Goal: Register for event/course

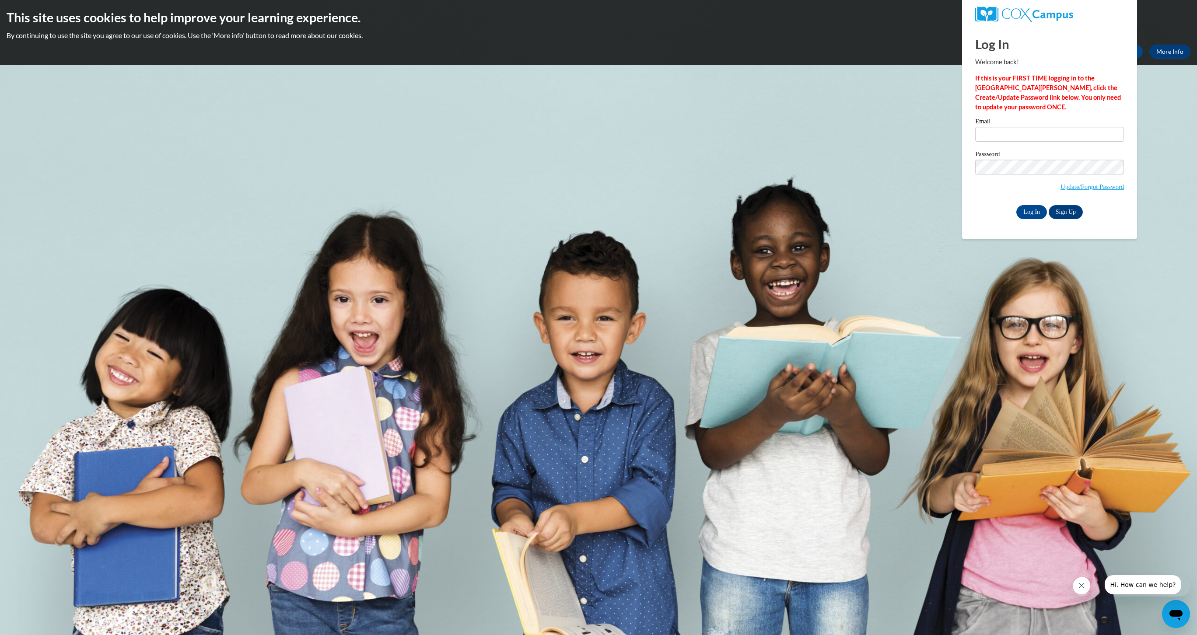
click at [1041, 160] on label "Password" at bounding box center [1049, 155] width 149 height 9
click at [887, 134] on body "This site uses cookies to help improve your learning experience. By continuing …" at bounding box center [598, 317] width 1197 height 635
click at [1185, 108] on body "This site uses cookies to help improve your learning experience. By continuing …" at bounding box center [598, 317] width 1197 height 635
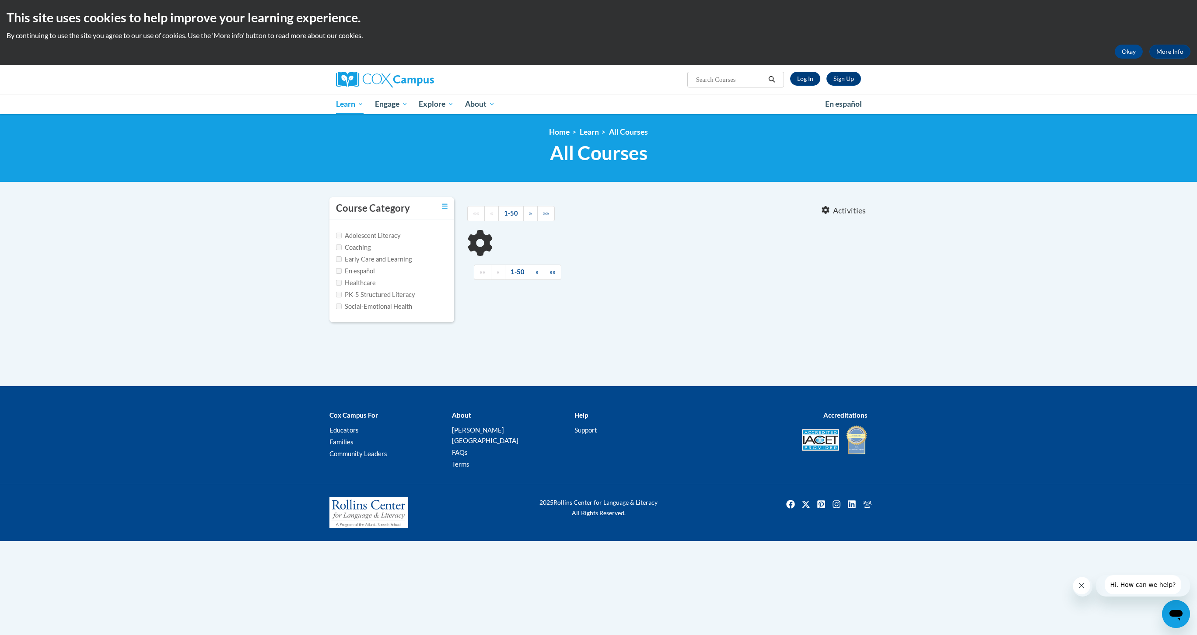
type input "Response to Intervention"
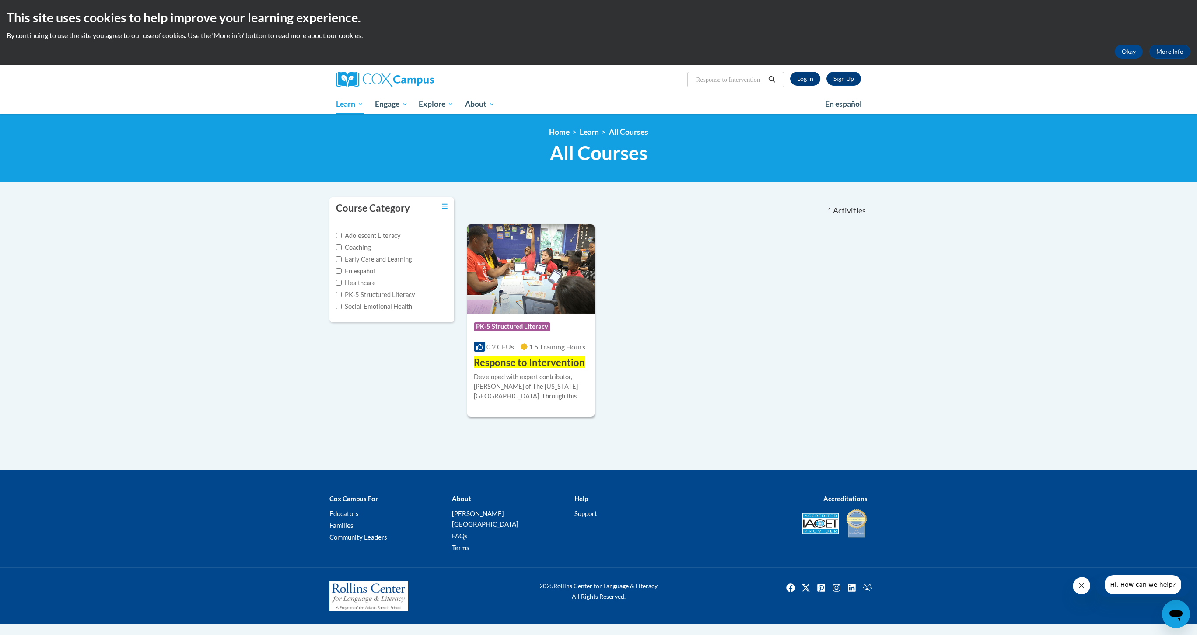
click at [790, 82] on link "Log In" at bounding box center [805, 79] width 30 height 14
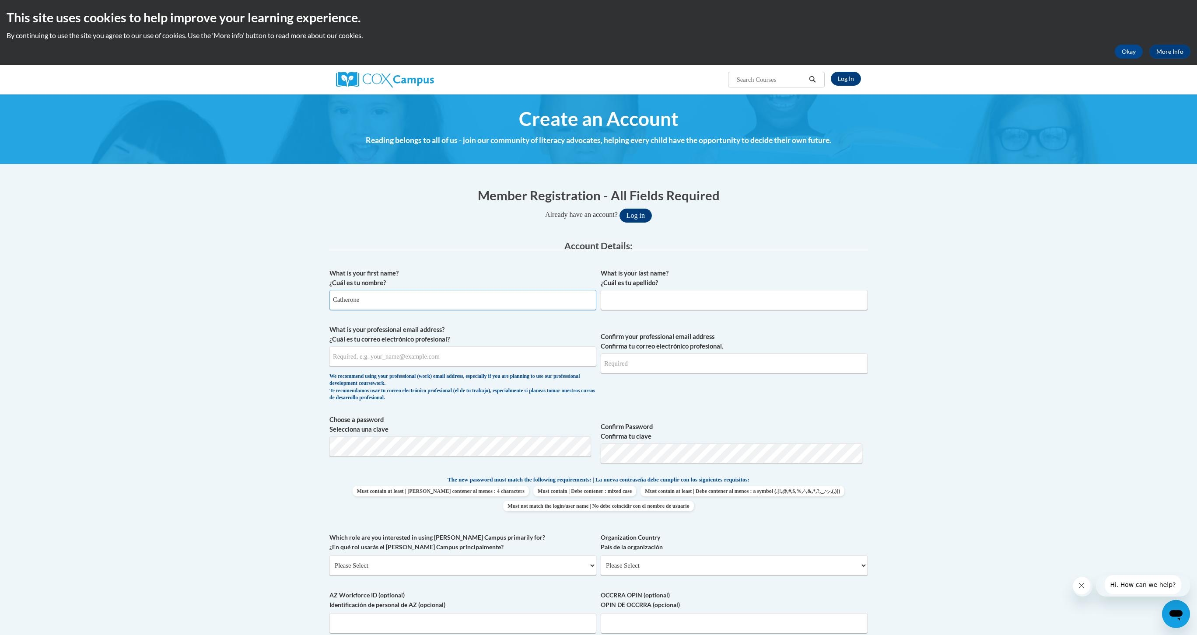
click at [407, 308] on input "Catherone" at bounding box center [462, 300] width 267 height 20
type input "Catherine"
click at [652, 307] on input "What is your last name? ¿Cuál es tu apellido?" at bounding box center [734, 300] width 267 height 20
type input "Smith"
click at [522, 367] on input "What is your professional email address? ¿Cuál es tu correo electrónico profesi…" at bounding box center [462, 357] width 267 height 20
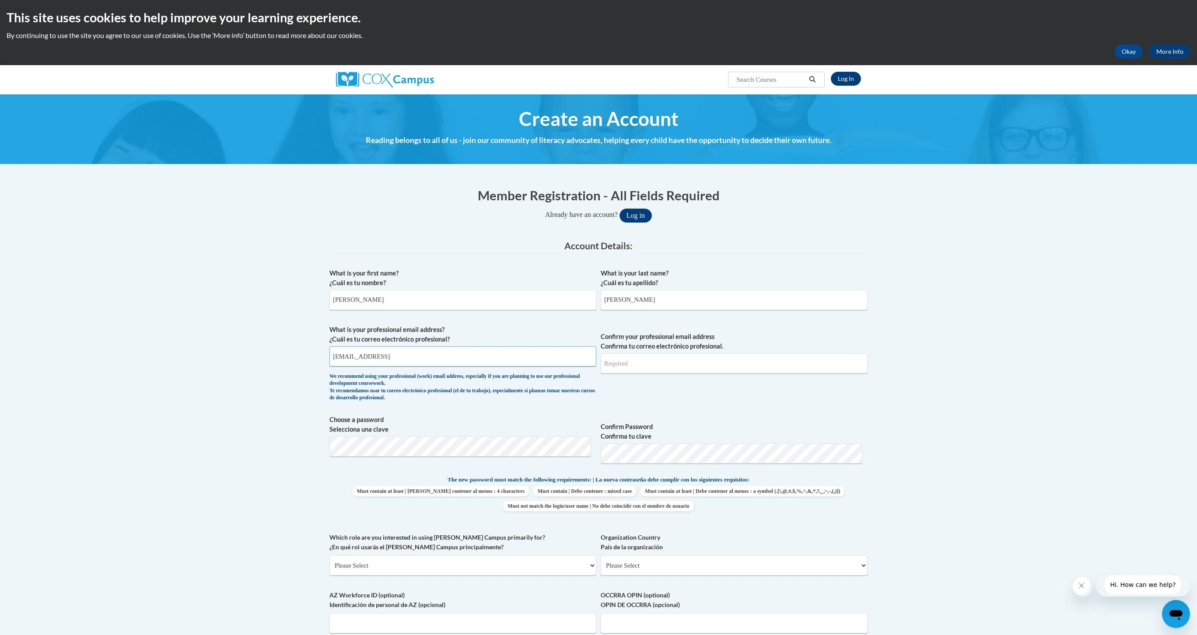
type input "csmith2@kippatl.org"
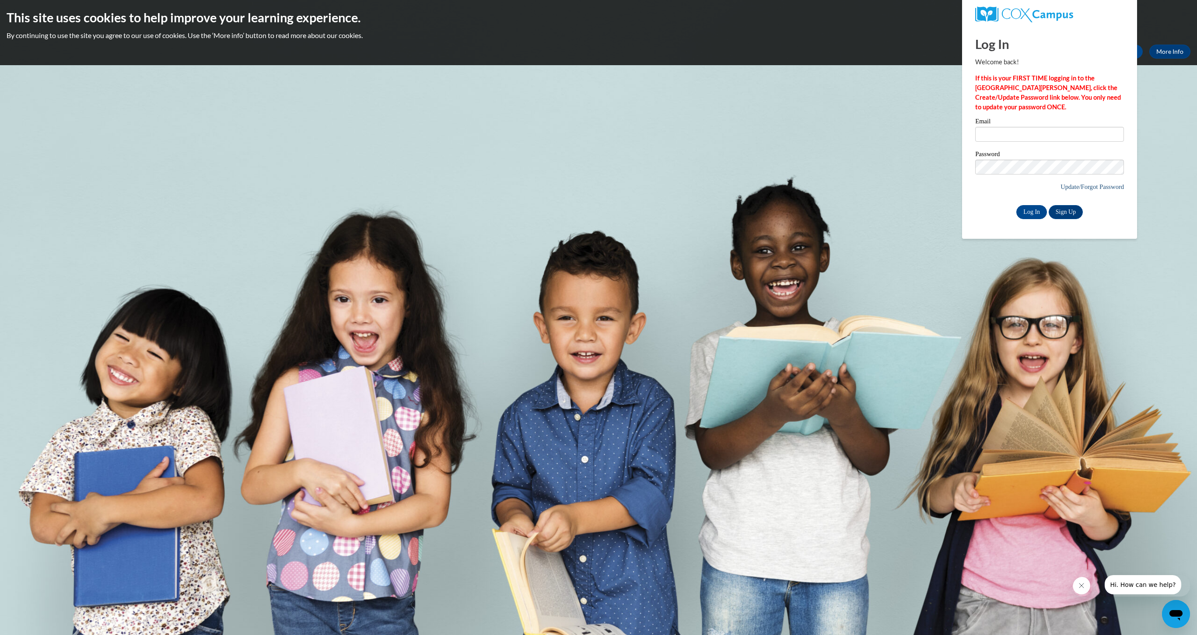
click at [1077, 190] on link "Update/Forgot Password" at bounding box center [1092, 186] width 63 height 7
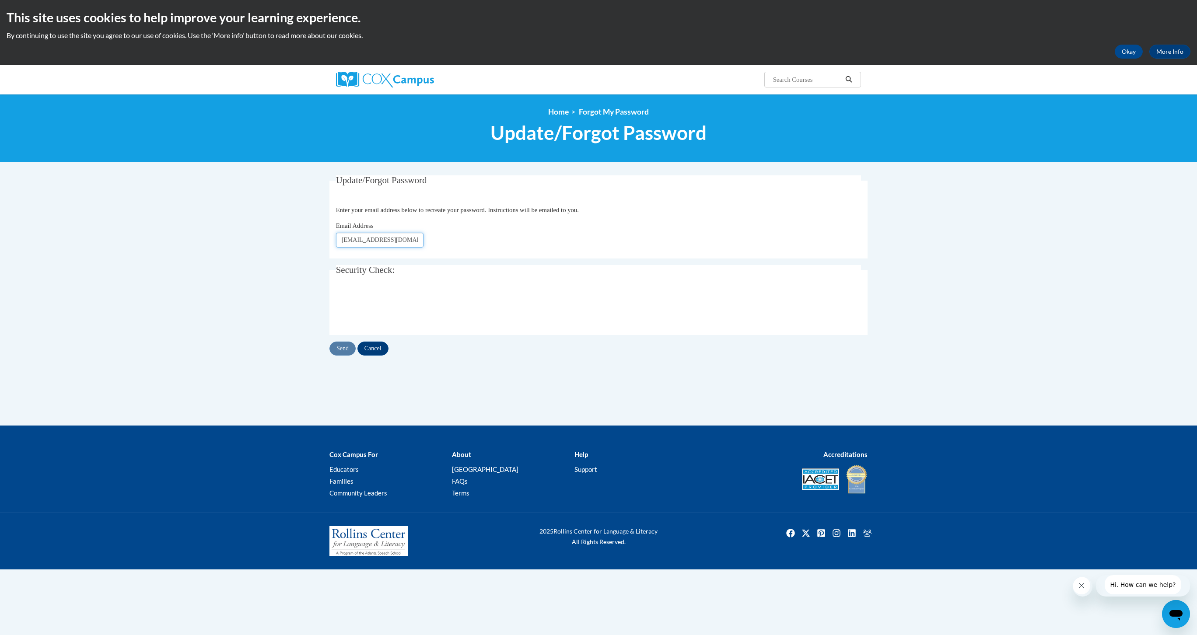
type input "csmith2@kippatl.org"
click at [346, 356] on input "Send" at bounding box center [342, 349] width 26 height 14
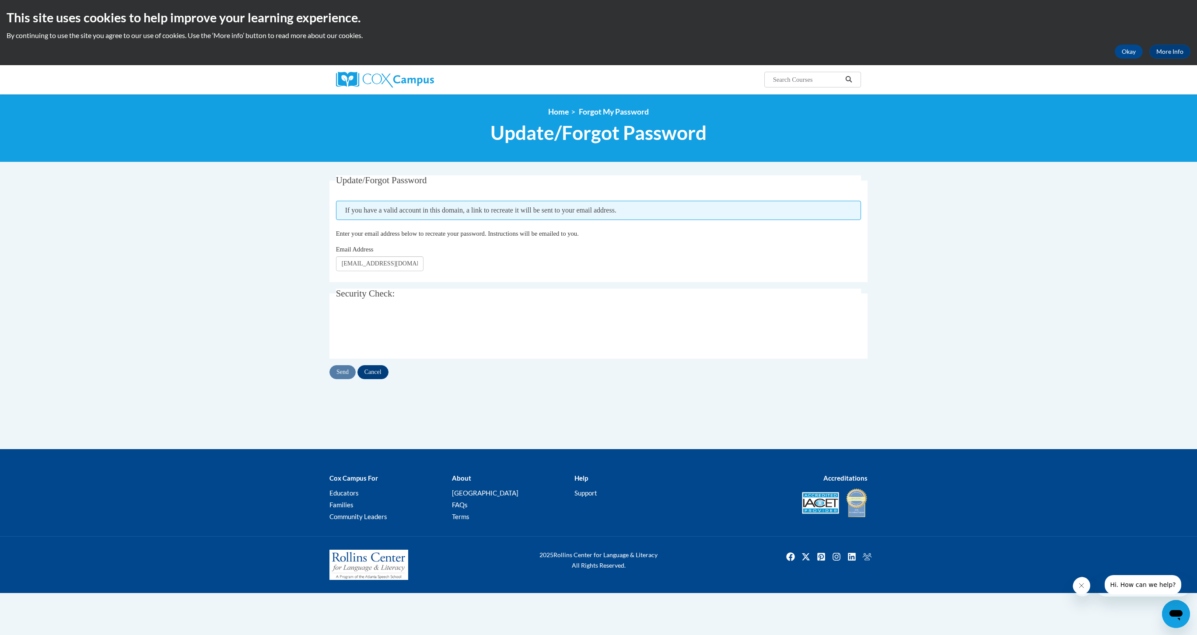
click at [400, 88] on img at bounding box center [385, 80] width 98 height 16
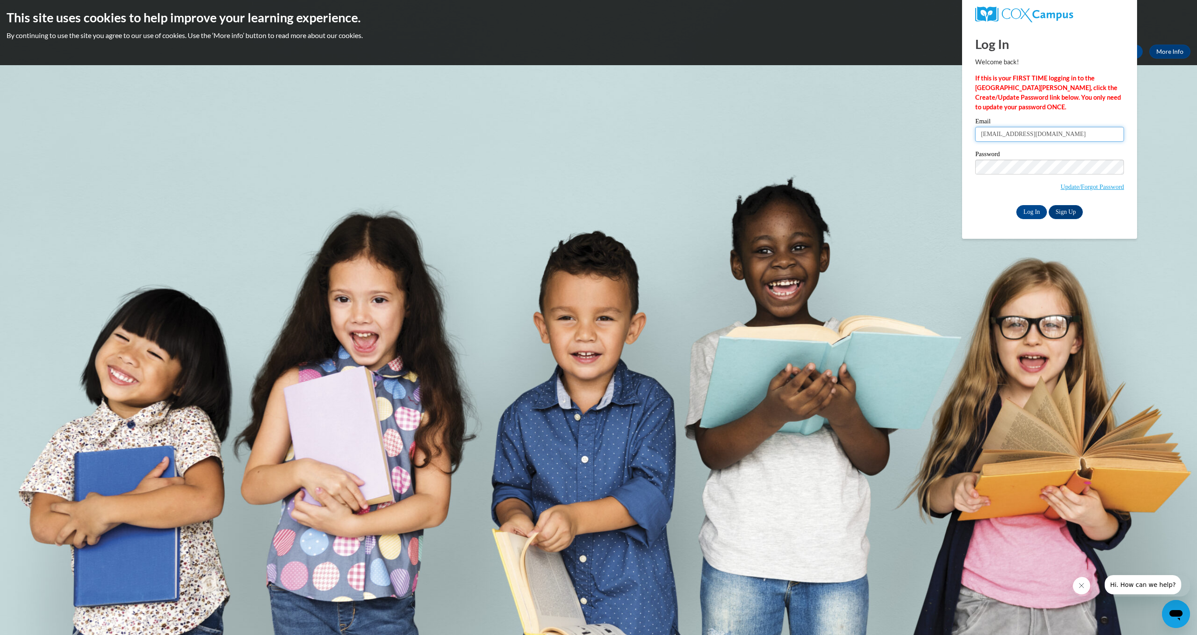
type input "[EMAIL_ADDRESS][DOMAIN_NAME]"
click at [1027, 219] on input "Log In" at bounding box center [1031, 212] width 31 height 14
click at [1115, 305] on body "This site uses cookies to help improve your learning experience. By continuing …" at bounding box center [598, 317] width 1197 height 635
click at [1127, 326] on body "This site uses cookies to help improve your learning experience. By continuing …" at bounding box center [598, 317] width 1197 height 635
click at [1083, 190] on link "Update/Forgot Password" at bounding box center [1092, 186] width 63 height 7
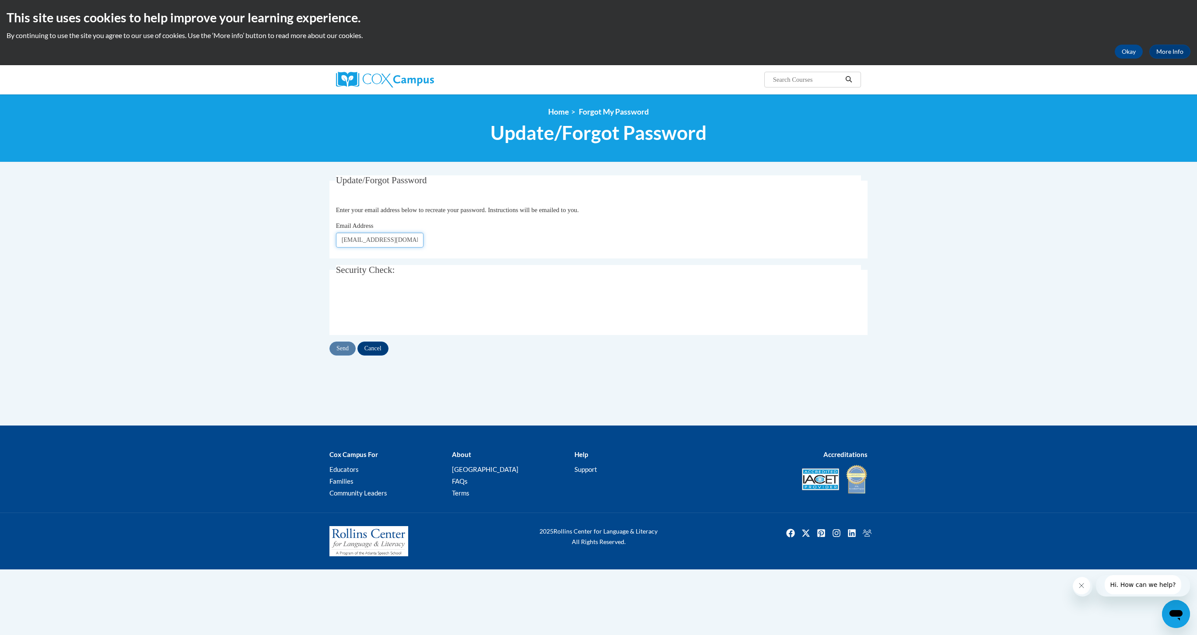
type input "csmith2@kippmetroatlanta.org"
click button "Refresh captcha" at bounding box center [0, 0] width 0 height 0
click at [349, 356] on input "Send" at bounding box center [342, 349] width 26 height 14
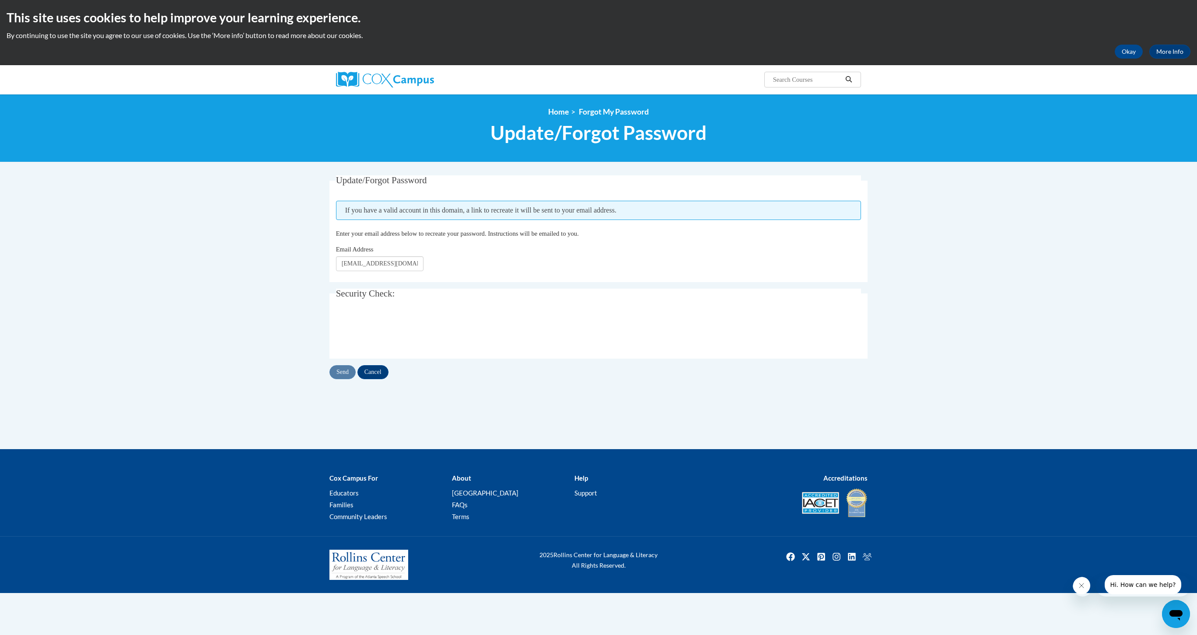
click at [404, 74] on img at bounding box center [385, 80] width 98 height 16
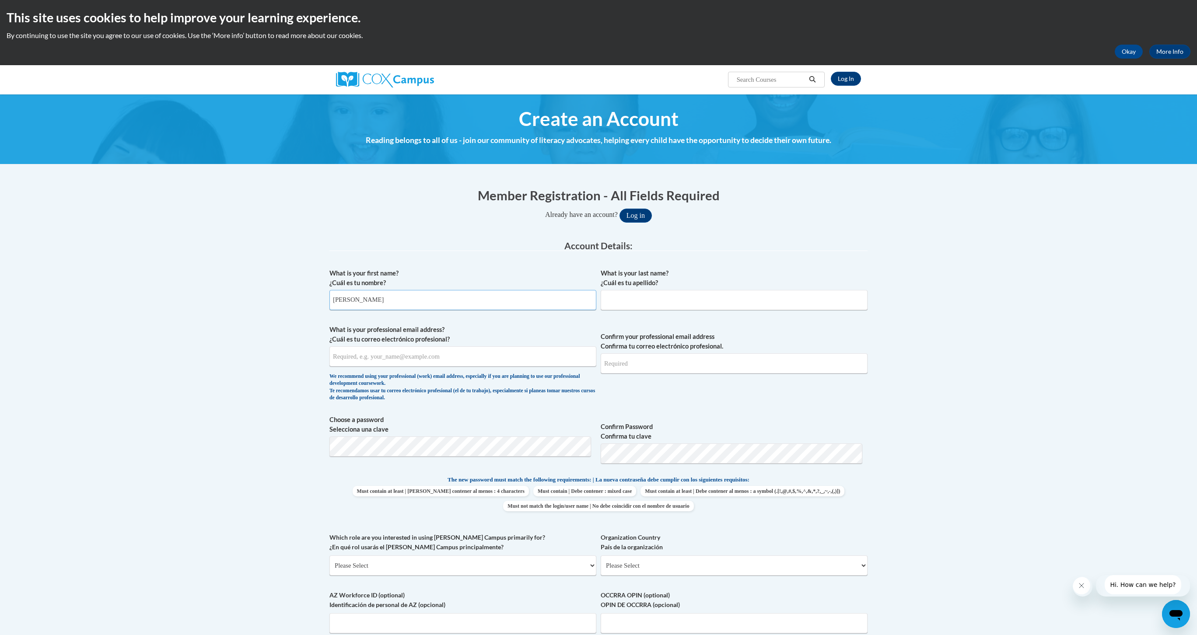
type input "Catherine"
type input "Smith"
type input "csmith2@kippatl.org"
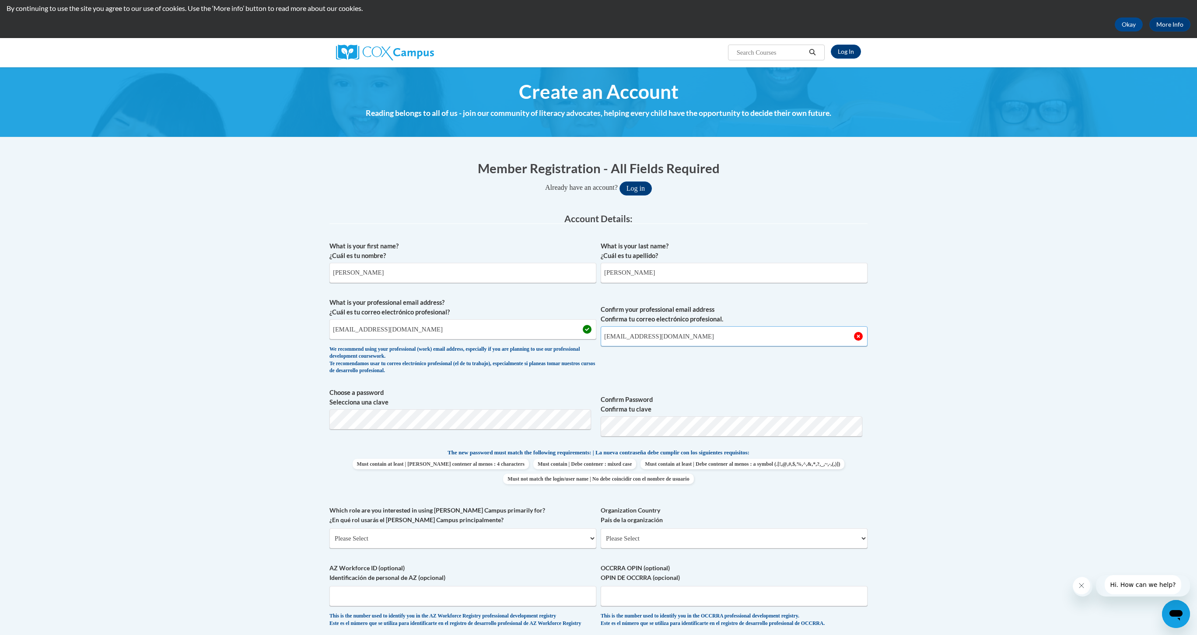
scroll to position [39, 0]
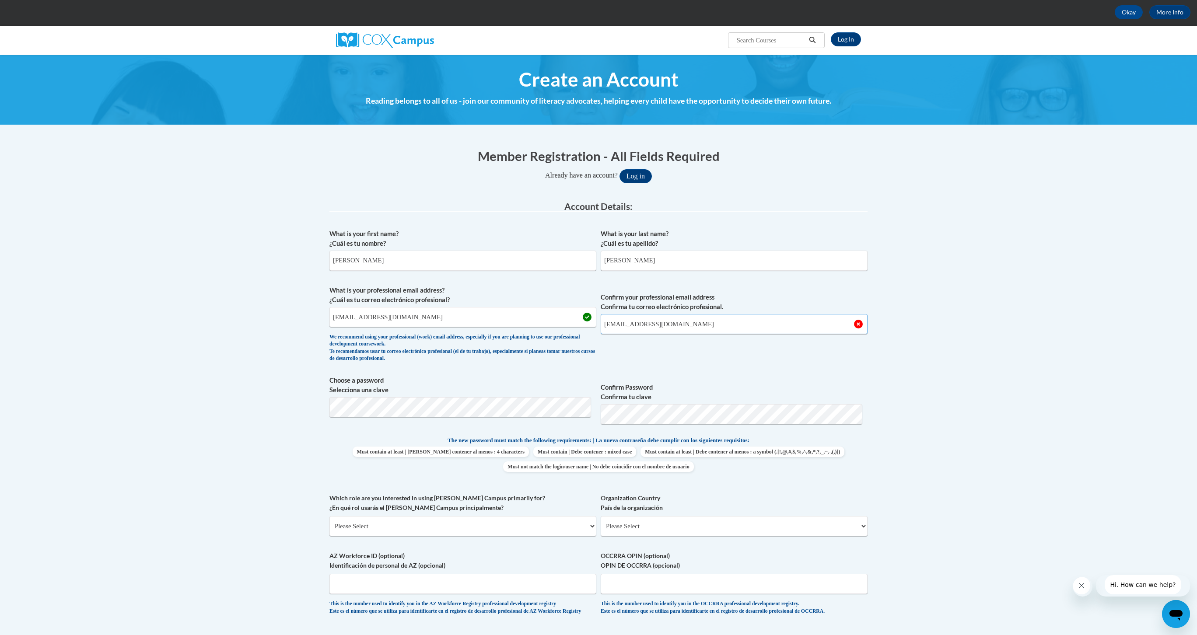
type input "csmith2@kippatl.org"
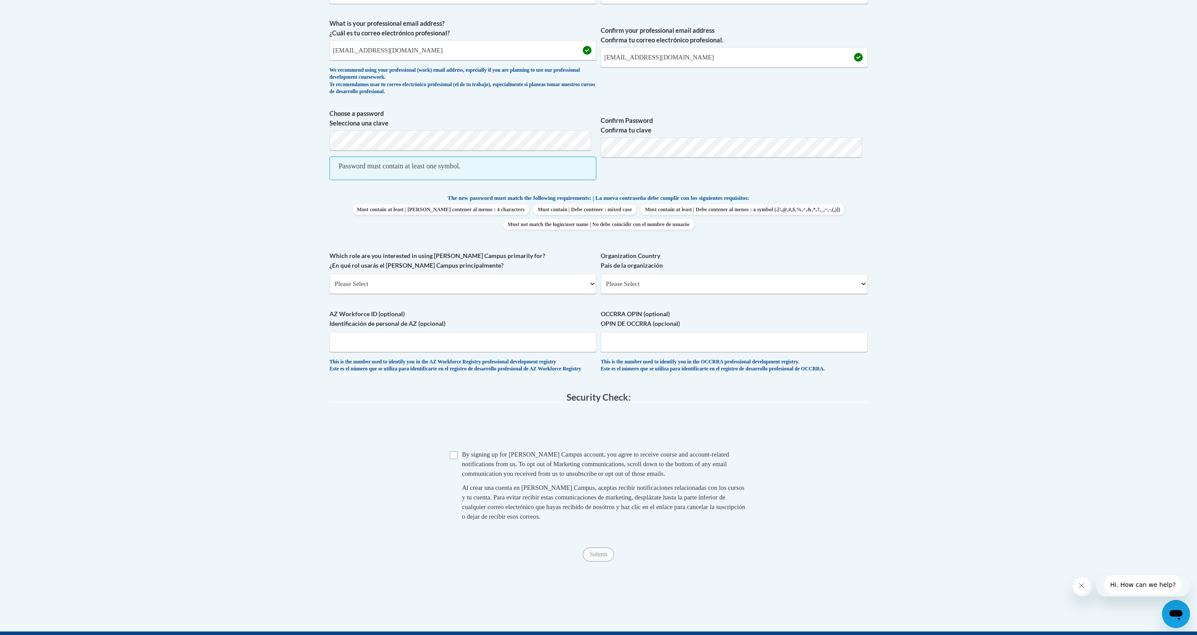
scroll to position [319, 0]
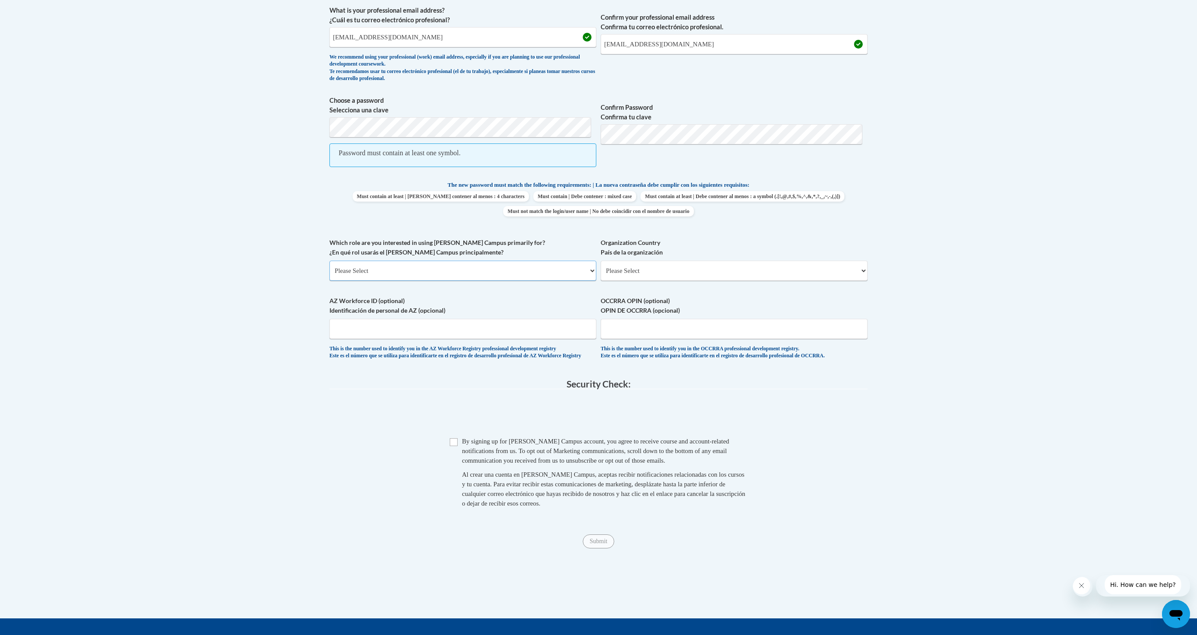
select select "fbf2d438-af2f-41f8-98f1-81c410e29de3"
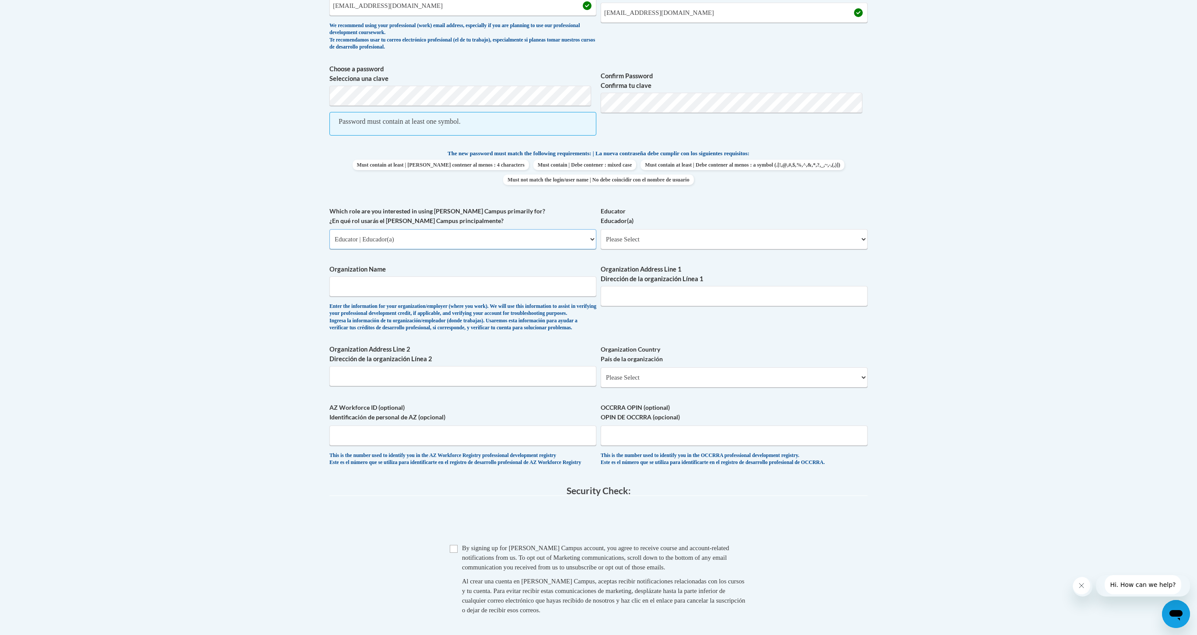
scroll to position [376, 0]
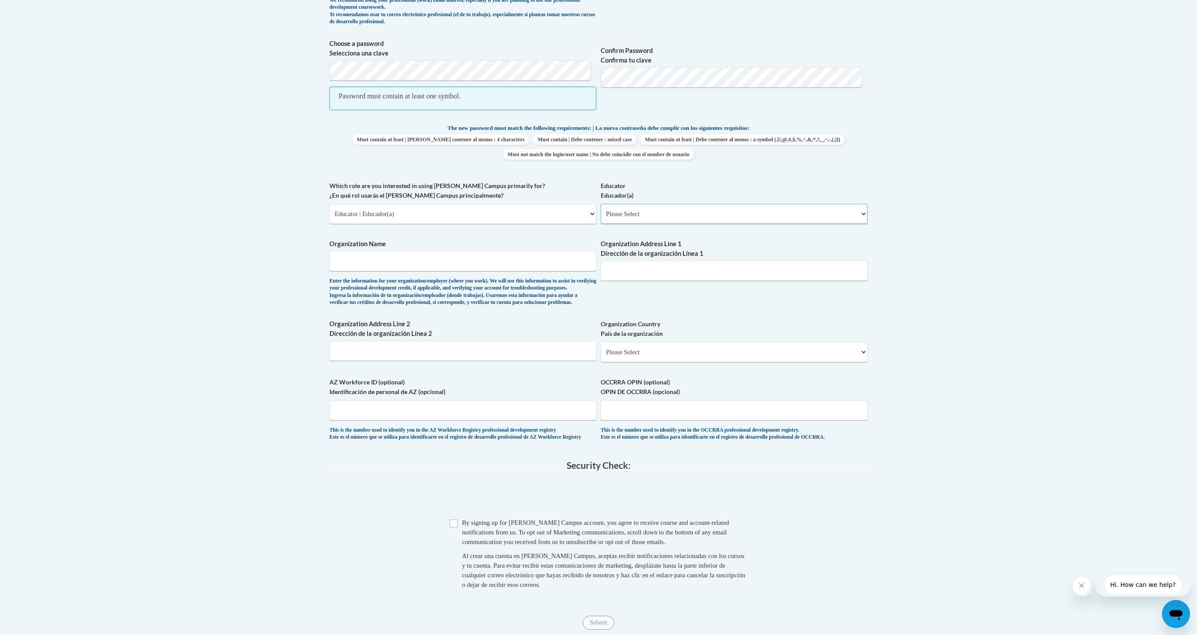
select select "5455f13f-8aeb-4200-a53b-f3dbe28286cf"
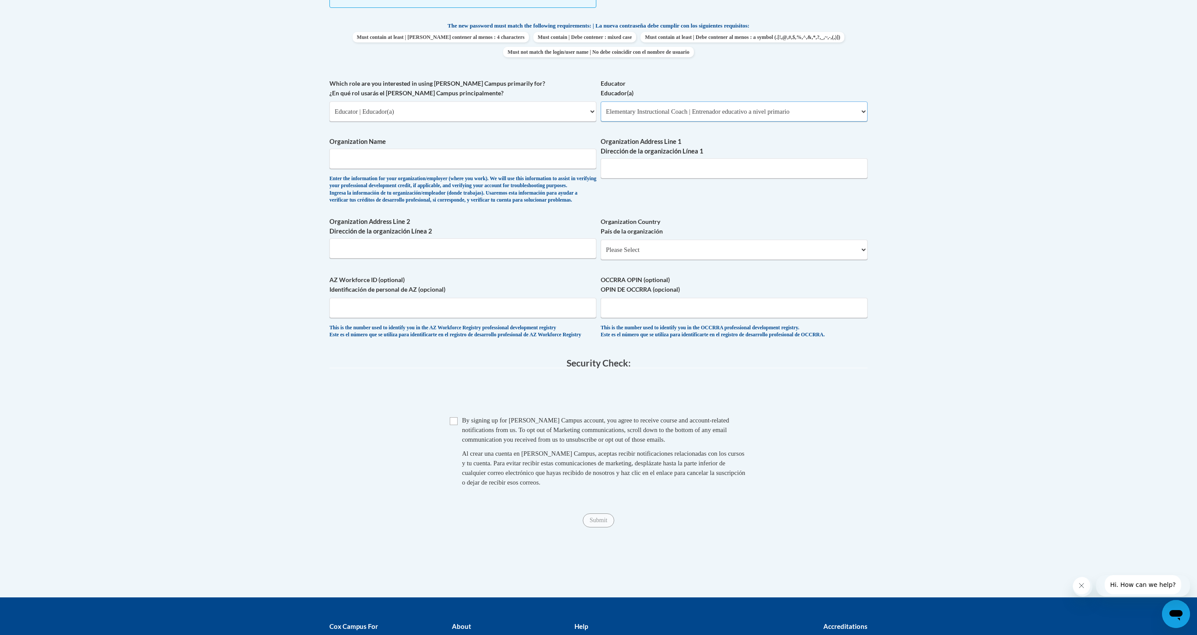
scroll to position [480, 0]
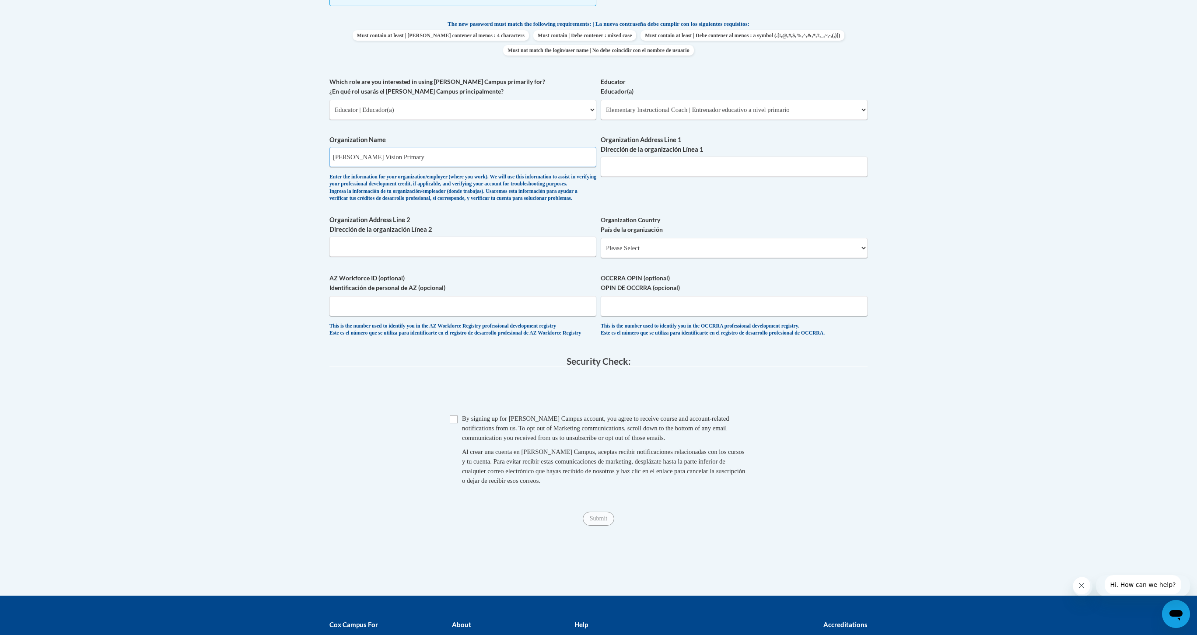
type input "KIPP Vision Primary"
click at [681, 316] on div "What is your first name? ¿Cuál es tu nombre? Catherine What is your last name? …" at bounding box center [598, 65] width 538 height 562
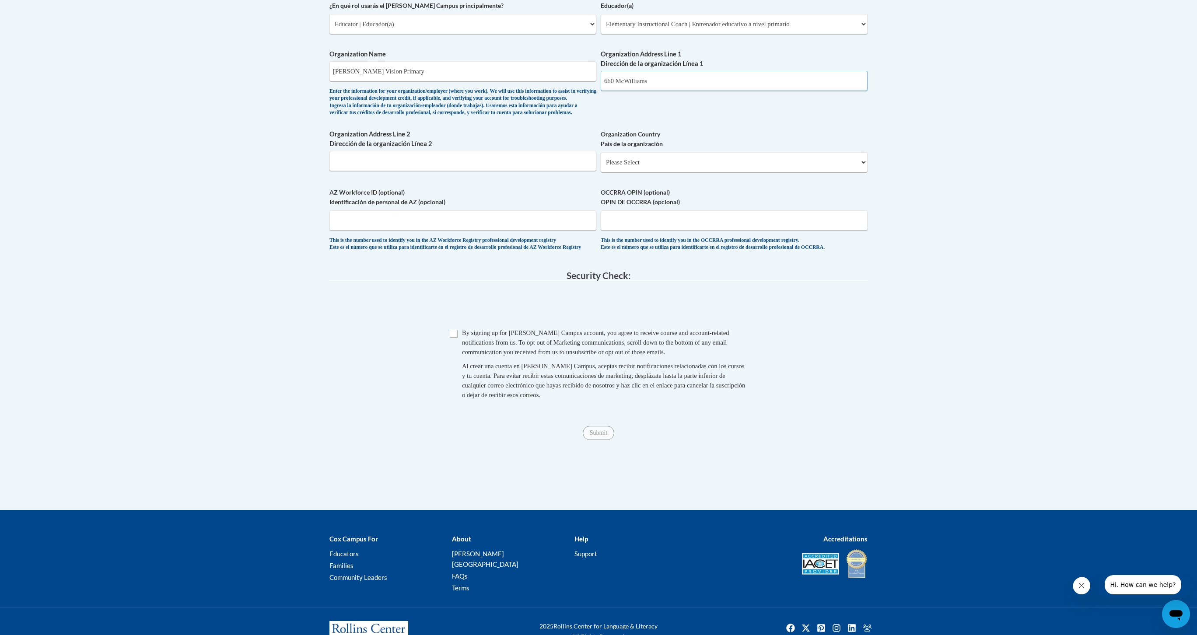
scroll to position [570, 0]
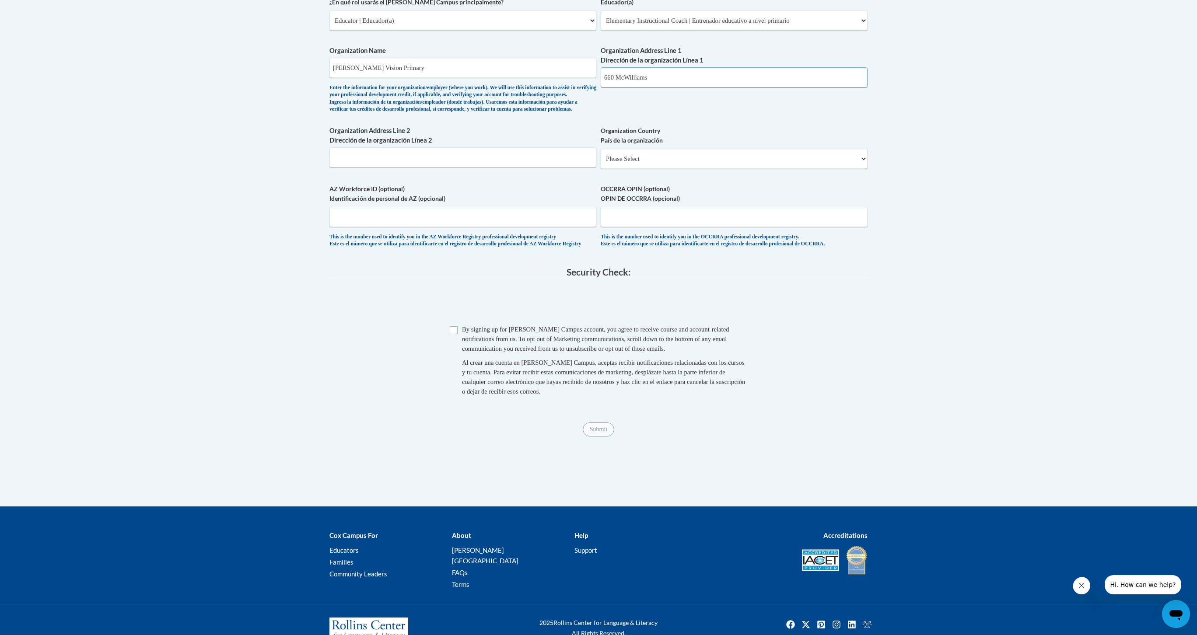
type input "660 McWilliams"
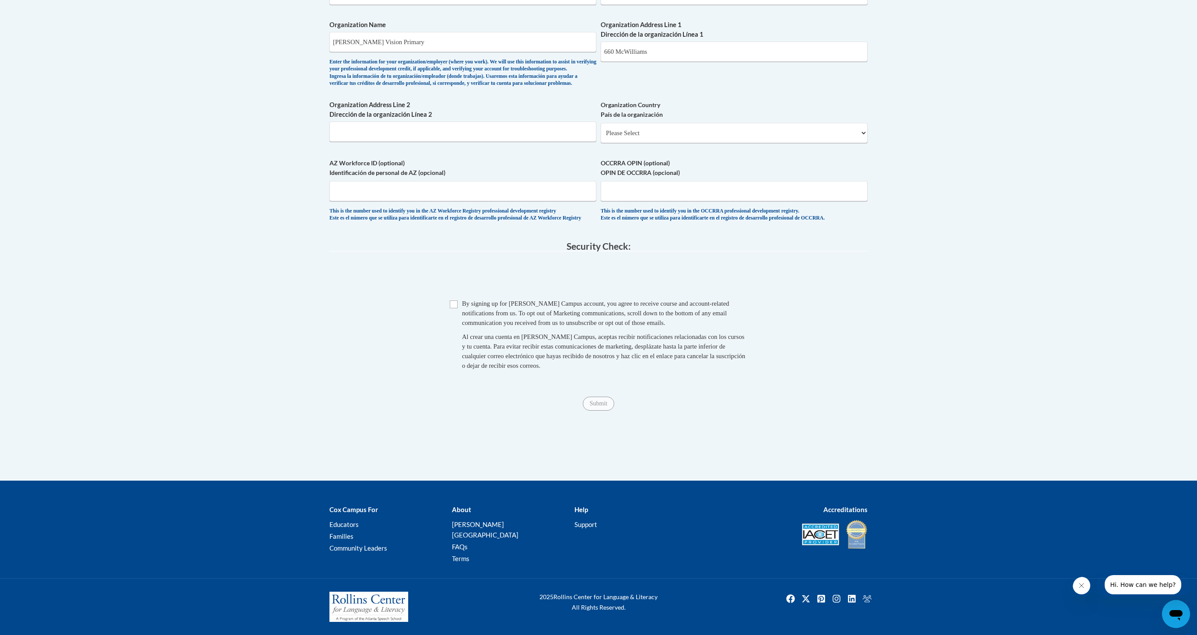
scroll to position [685, 0]
click at [454, 308] on input "Checkbox" at bounding box center [454, 305] width 8 height 8
checkbox input "true"
click at [599, 406] on span "Submit" at bounding box center [599, 402] width 32 height 7
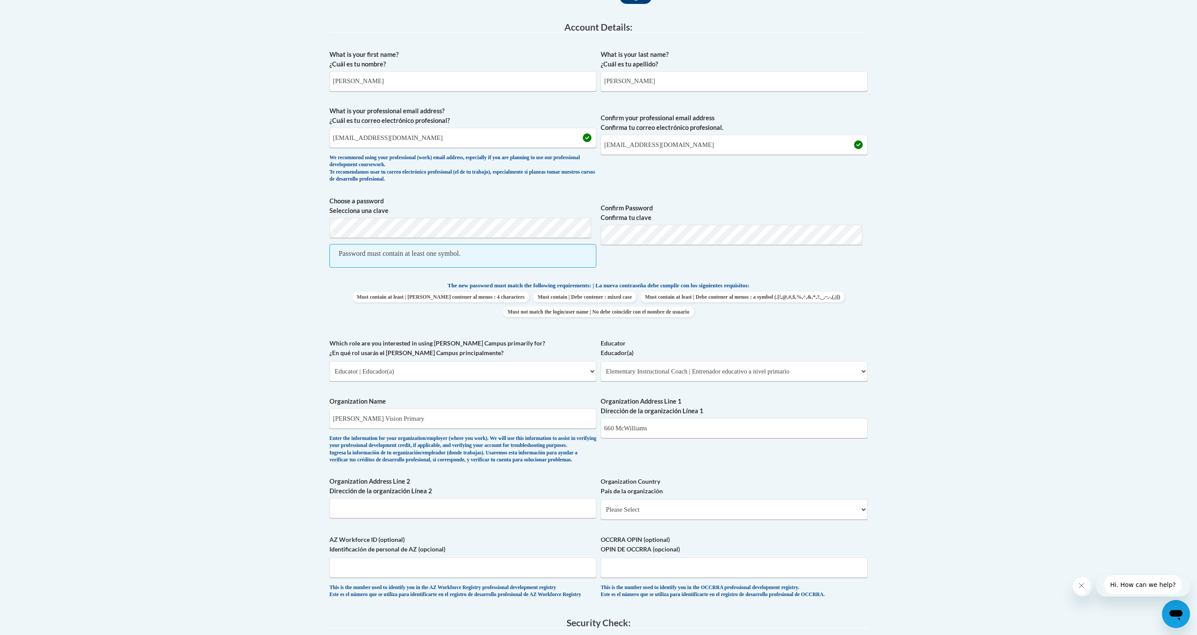
scroll to position [217, 0]
click at [508, 270] on span "Password must contain at least one symbol." at bounding box center [462, 258] width 267 height 24
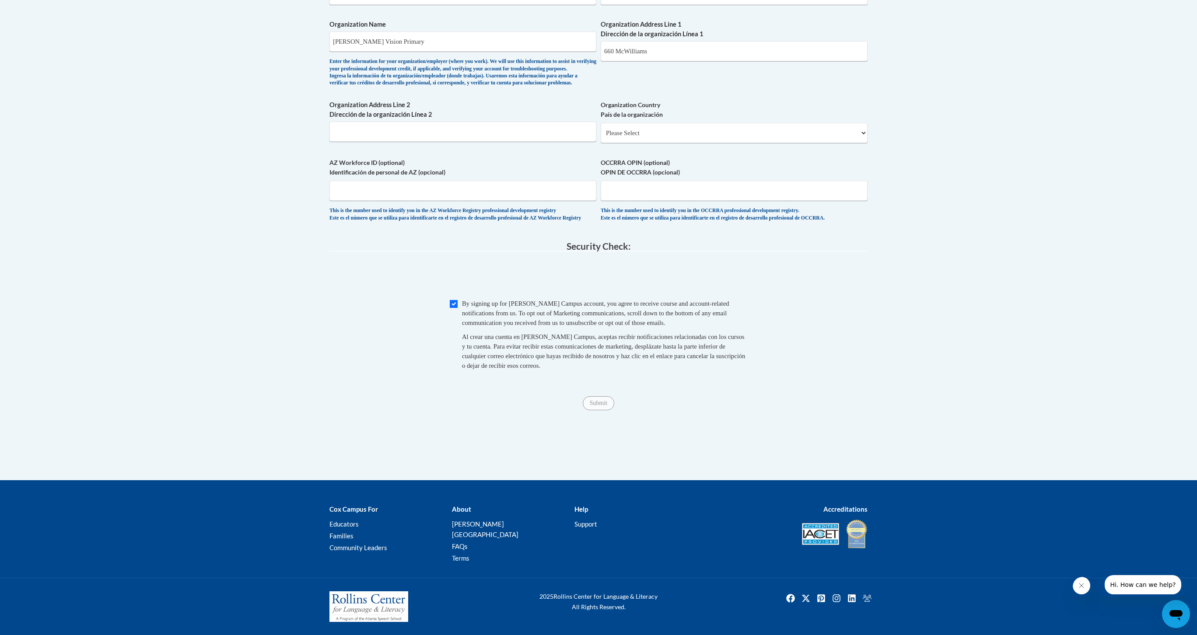
scroll to position [641, 0]
click at [598, 406] on span "Submit" at bounding box center [599, 402] width 32 height 7
click at [602, 410] on input "Submit" at bounding box center [599, 403] width 32 height 14
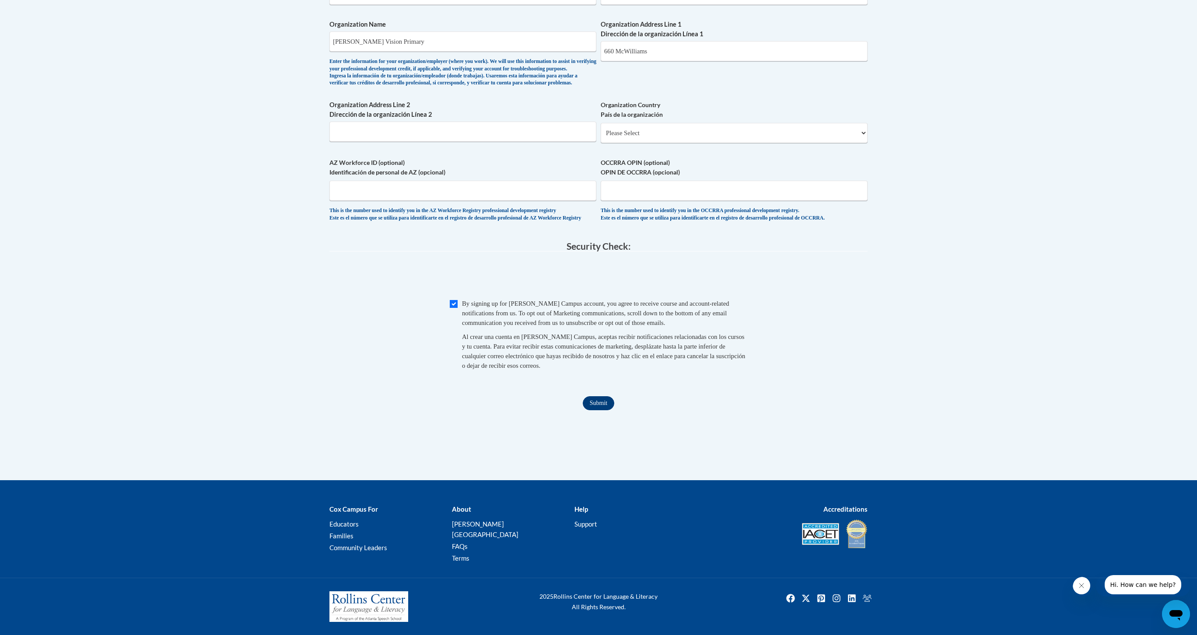
click at [603, 410] on input "Submit" at bounding box center [599, 403] width 32 height 14
select select "ad49bcad-a171-4b2e-b99c-48b446064914"
select select
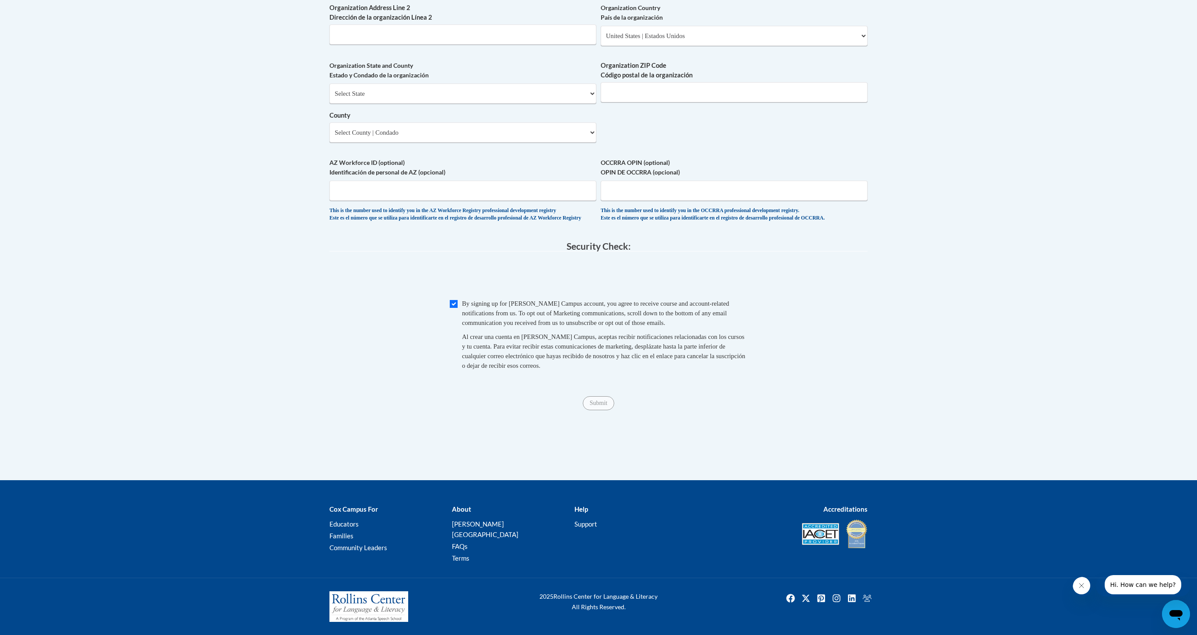
scroll to position [745, 0]
type input "30315"
select select "Georgia"
select select "Fulton"
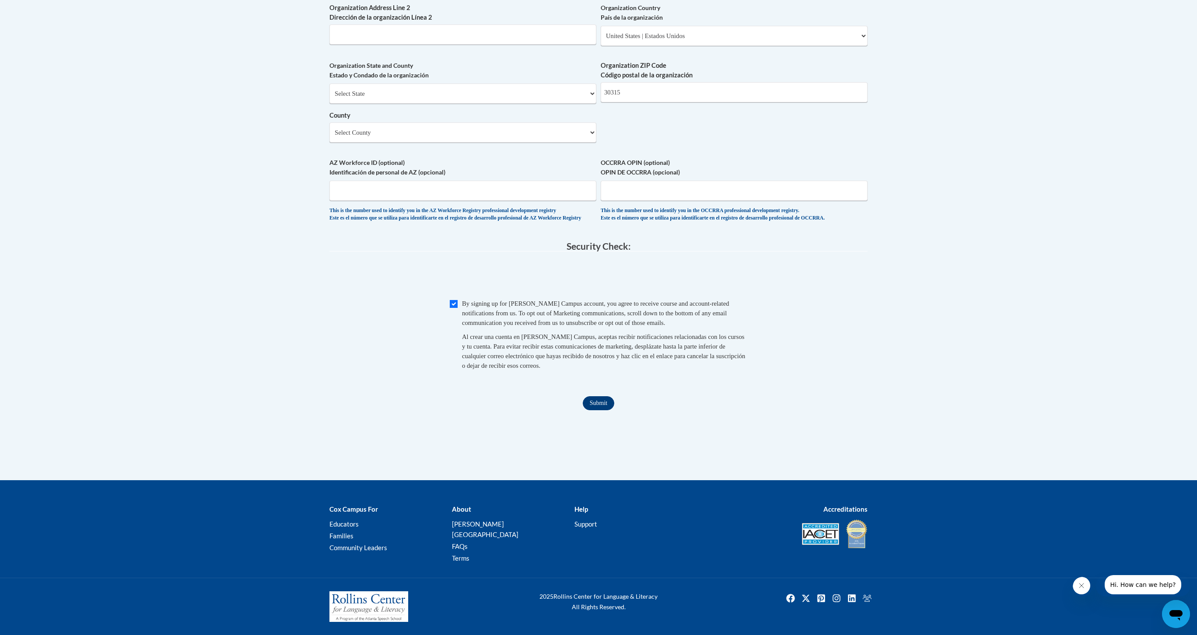
click at [592, 410] on input "Submit" at bounding box center [599, 403] width 32 height 14
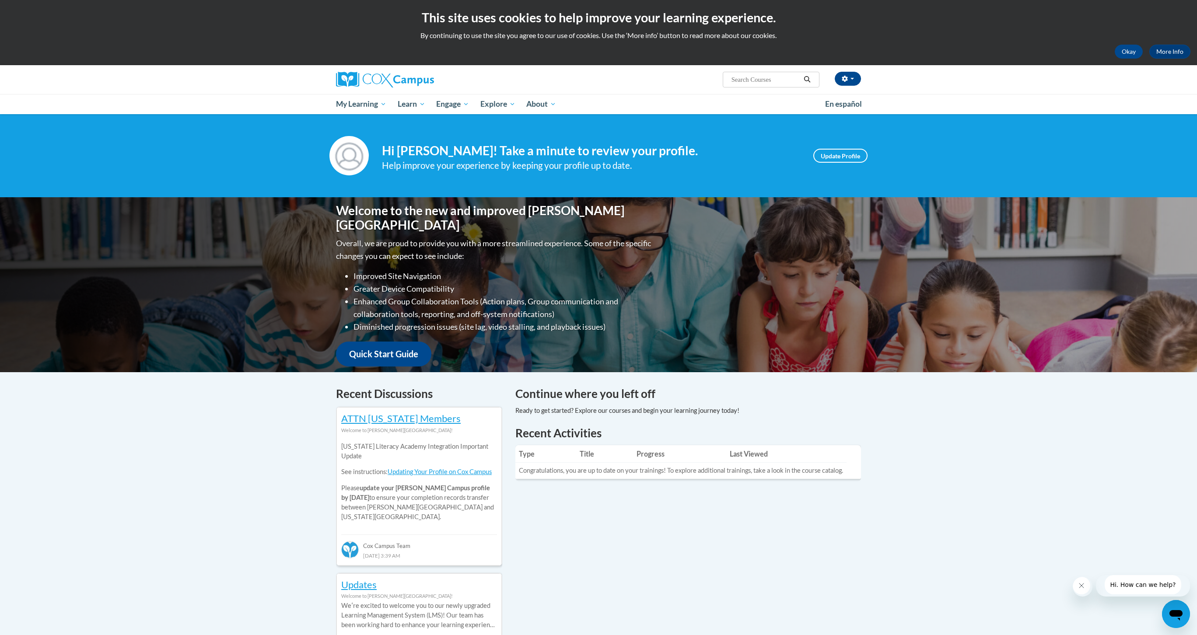
click at [779, 80] on input "Search..." at bounding box center [766, 79] width 70 height 11
type input "Response to Intervention"
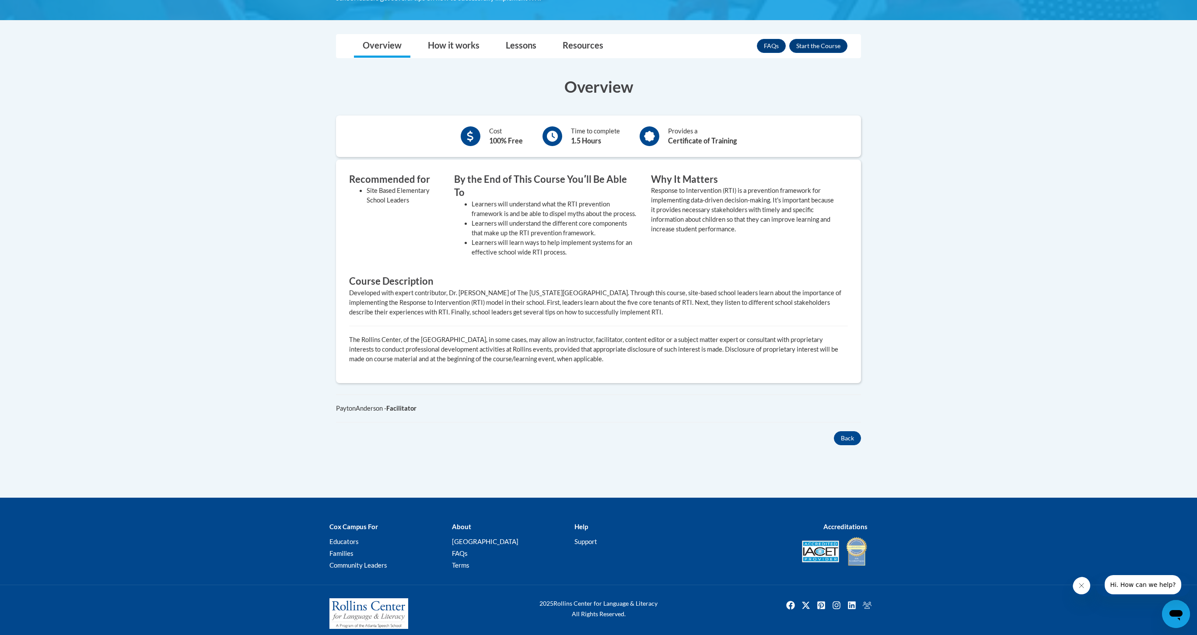
scroll to position [230, 0]
